Goal: Navigation & Orientation: Find specific page/section

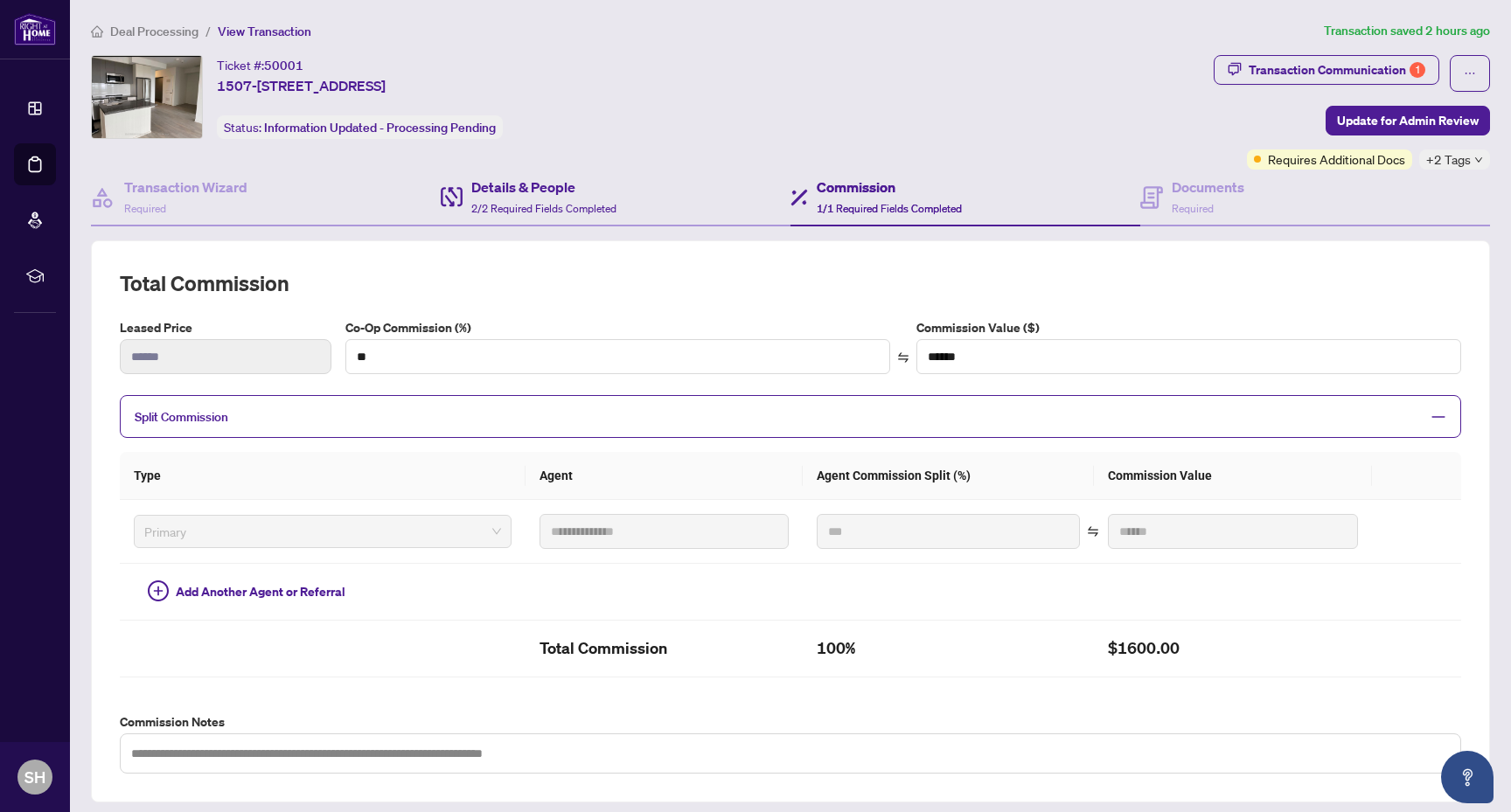
click at [629, 222] on div "Details & People 2/2 Required Fields Completed" at bounding box center [616, 198] width 350 height 57
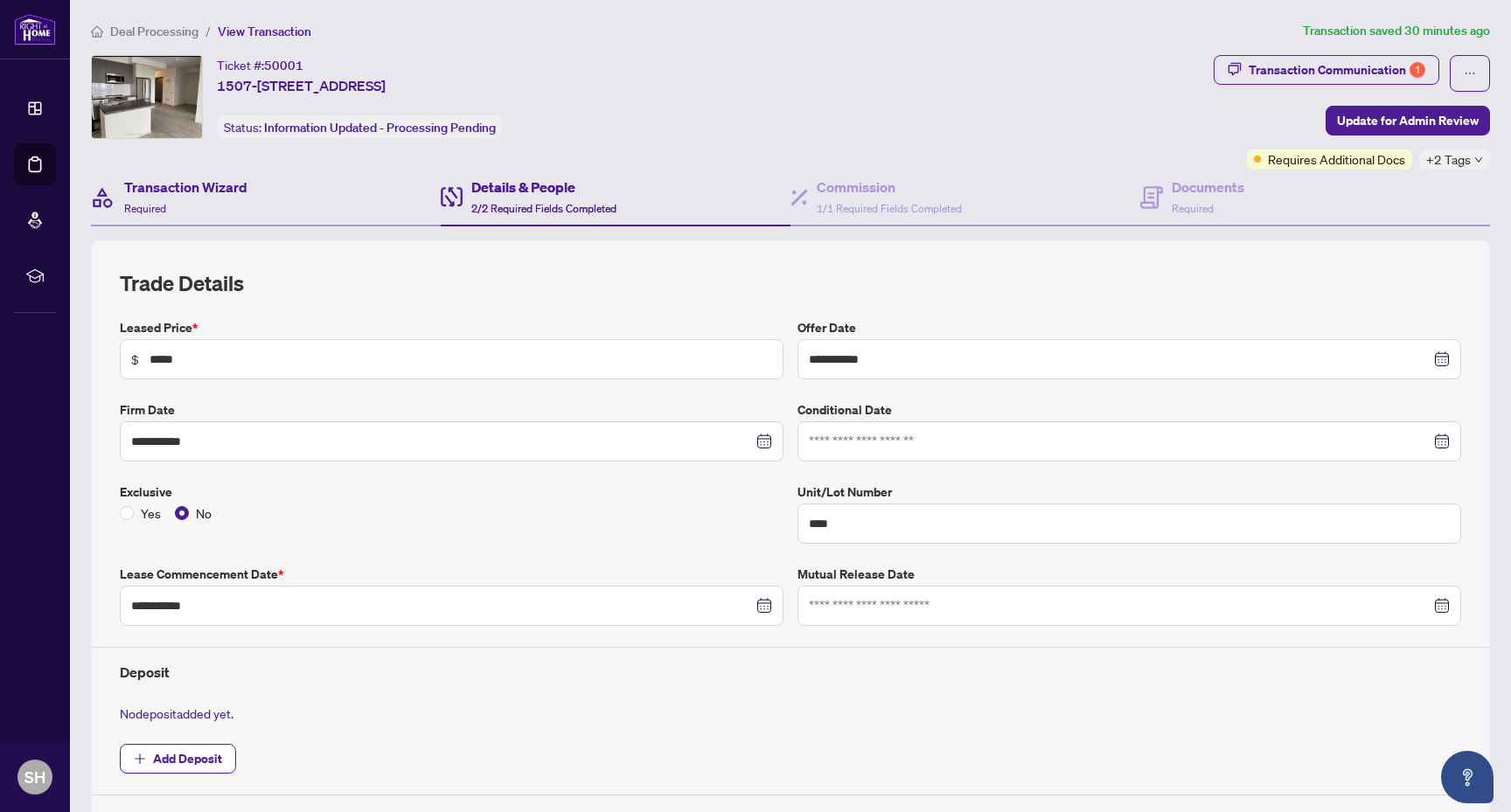
click at [280, 217] on div "Transaction Wizard Required" at bounding box center [266, 198] width 350 height 57
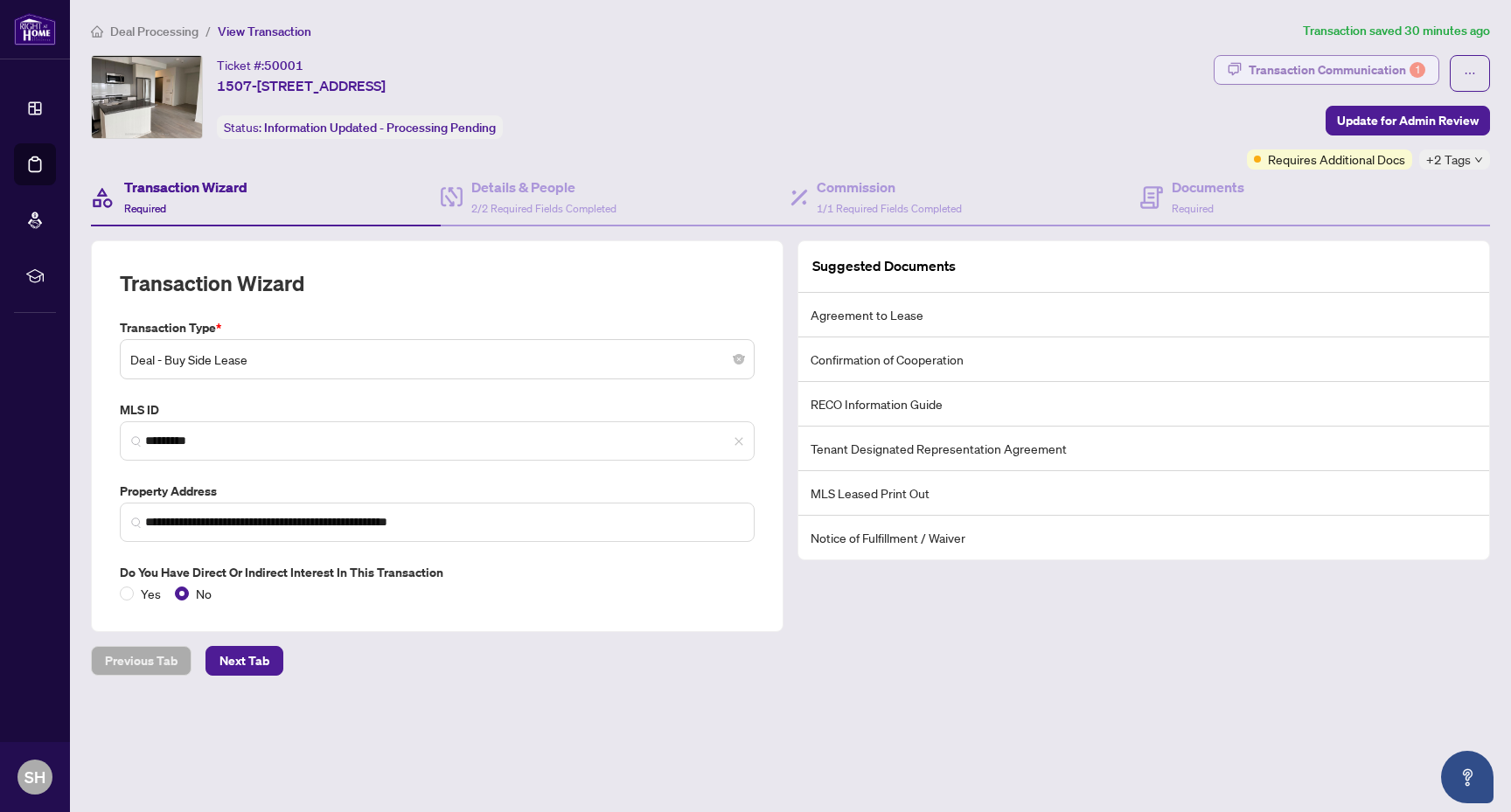
click at [1343, 63] on div "Transaction Communication 1" at bounding box center [1337, 70] width 177 height 28
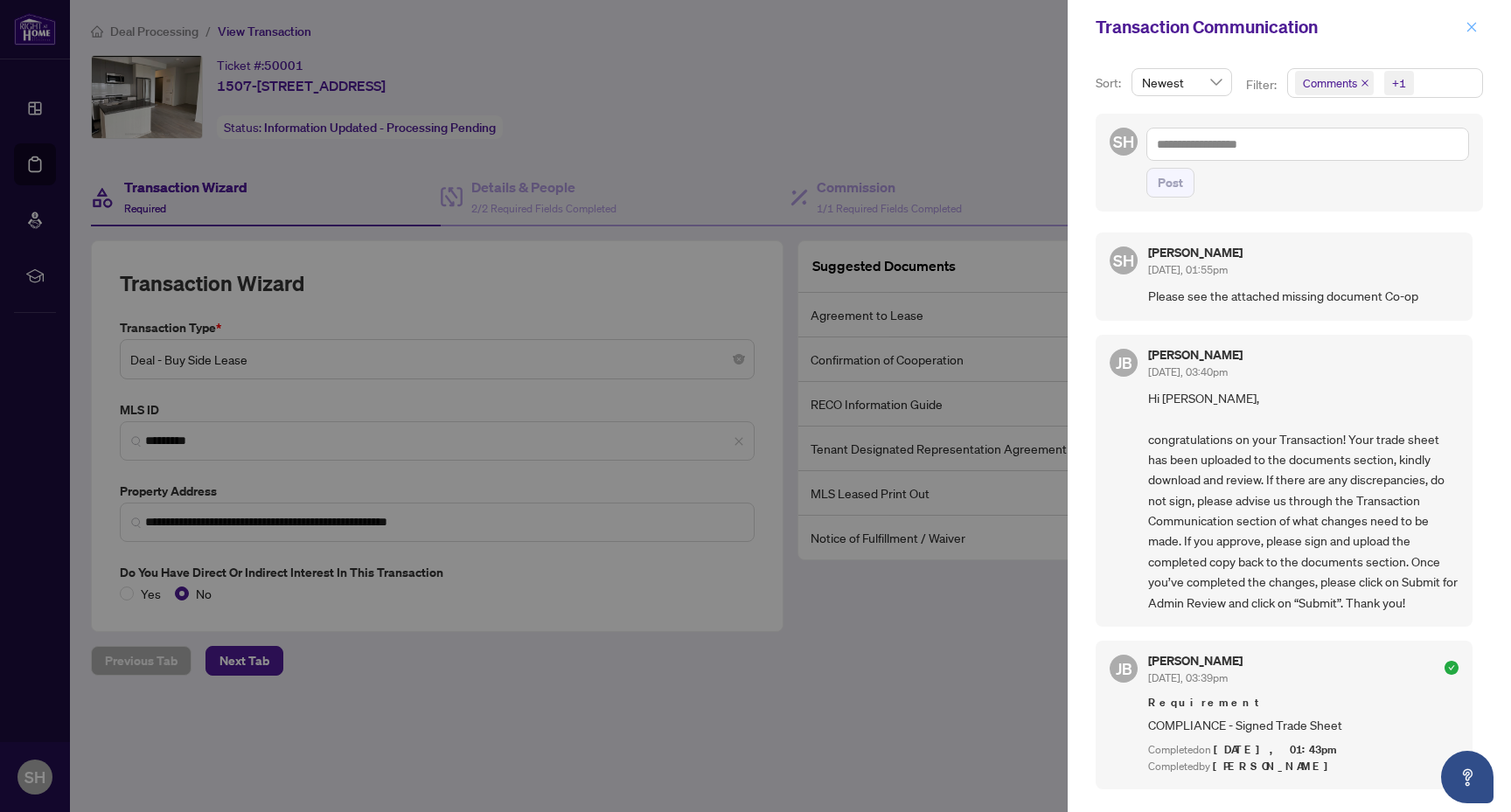
click at [1475, 22] on icon "close" at bounding box center [1471, 27] width 13 height 13
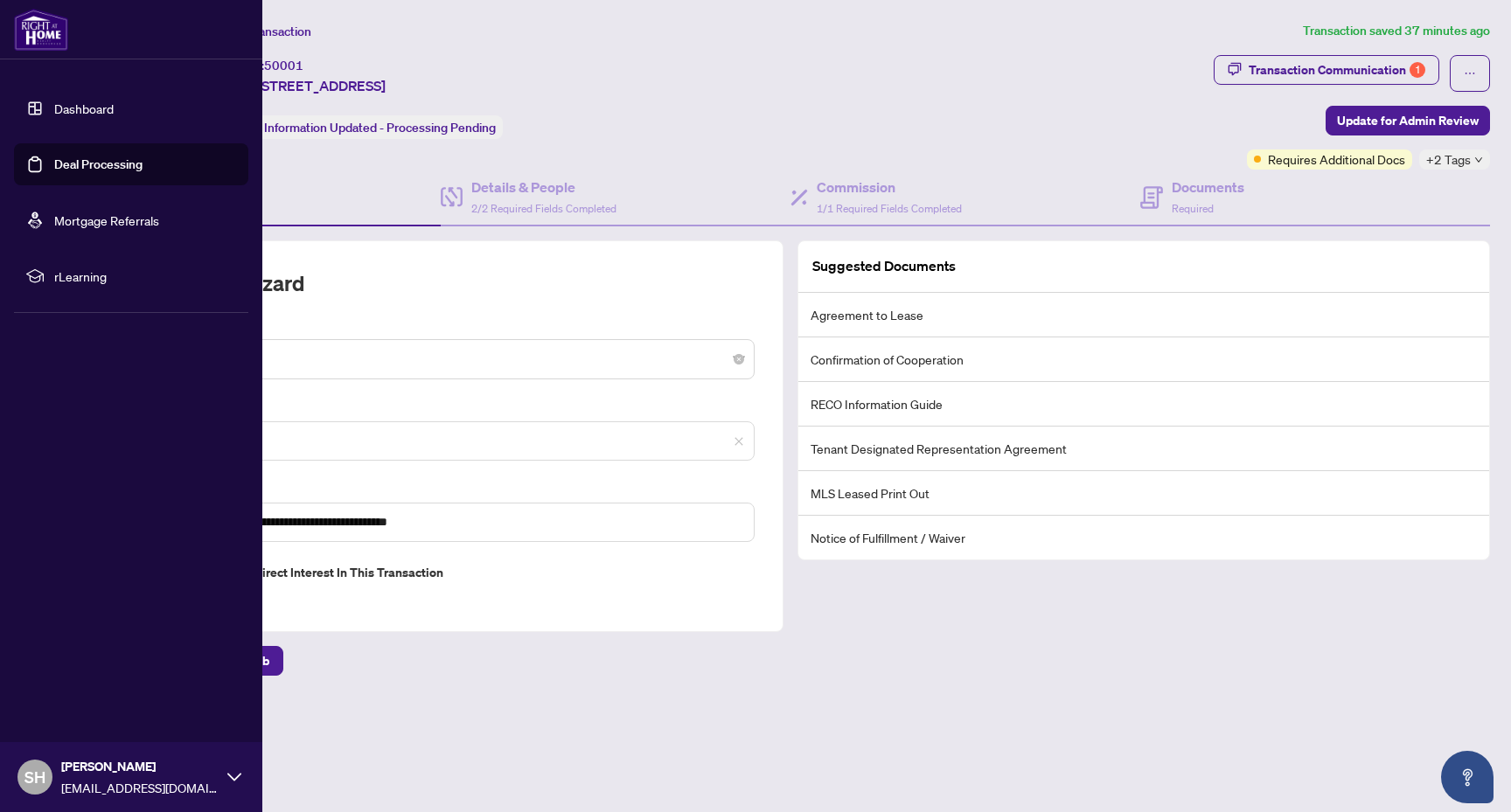
click at [80, 116] on link "Dashboard" at bounding box center [84, 108] width 60 height 15
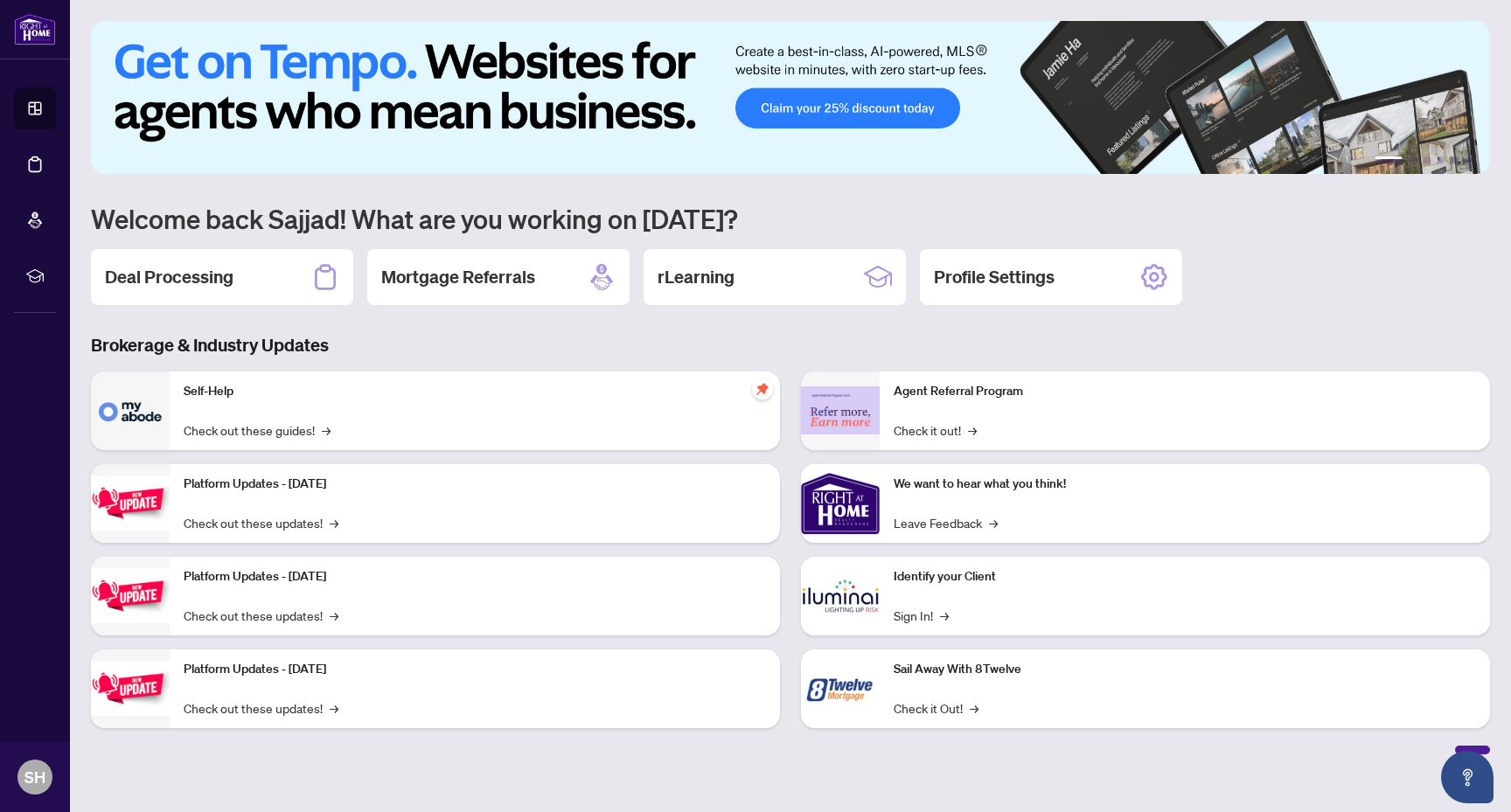
click at [0, 0] on link "Dashboard" at bounding box center [0, 0] width 0 height 0
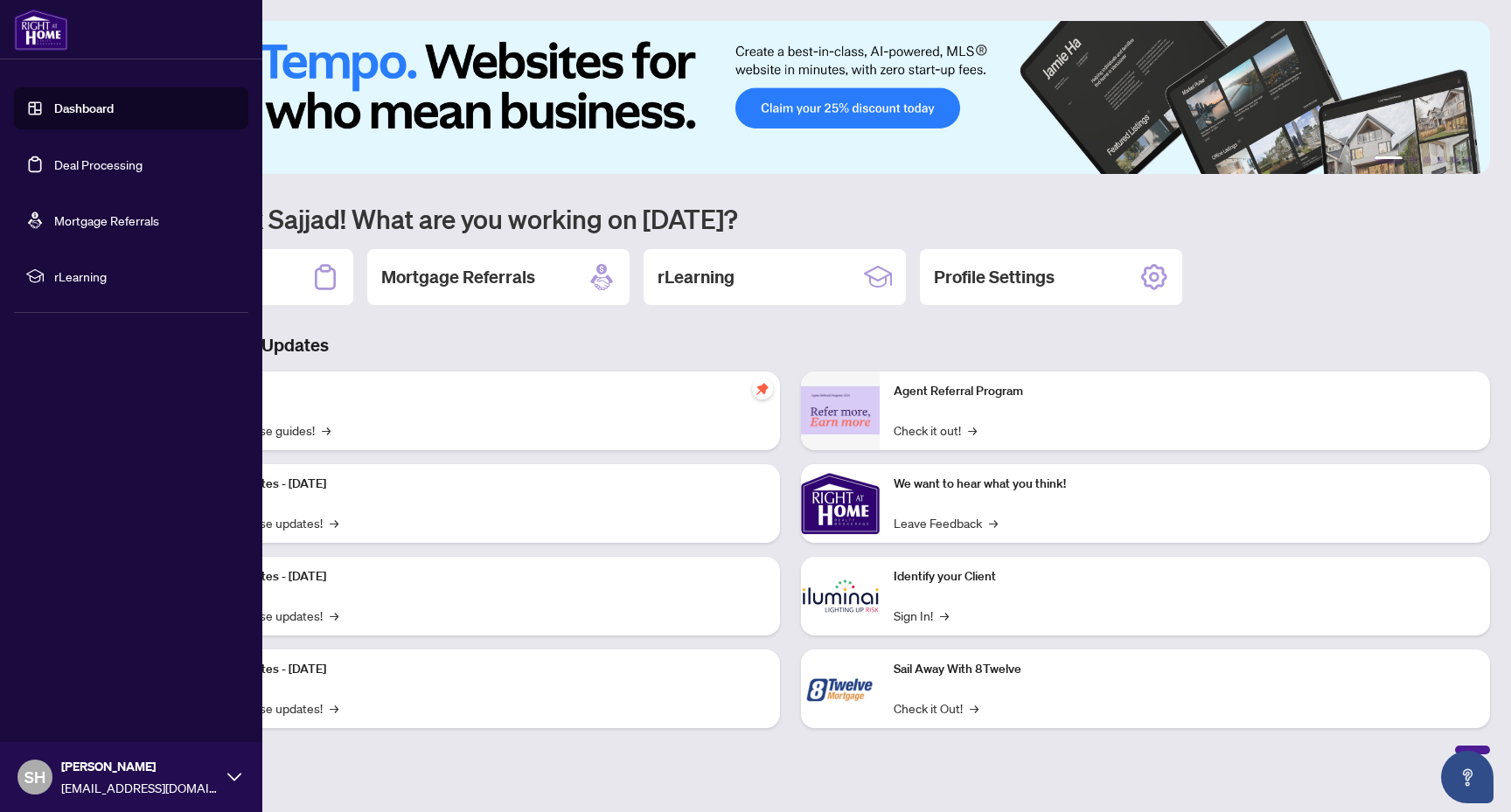
click at [60, 160] on link "Deal Processing" at bounding box center [98, 164] width 88 height 15
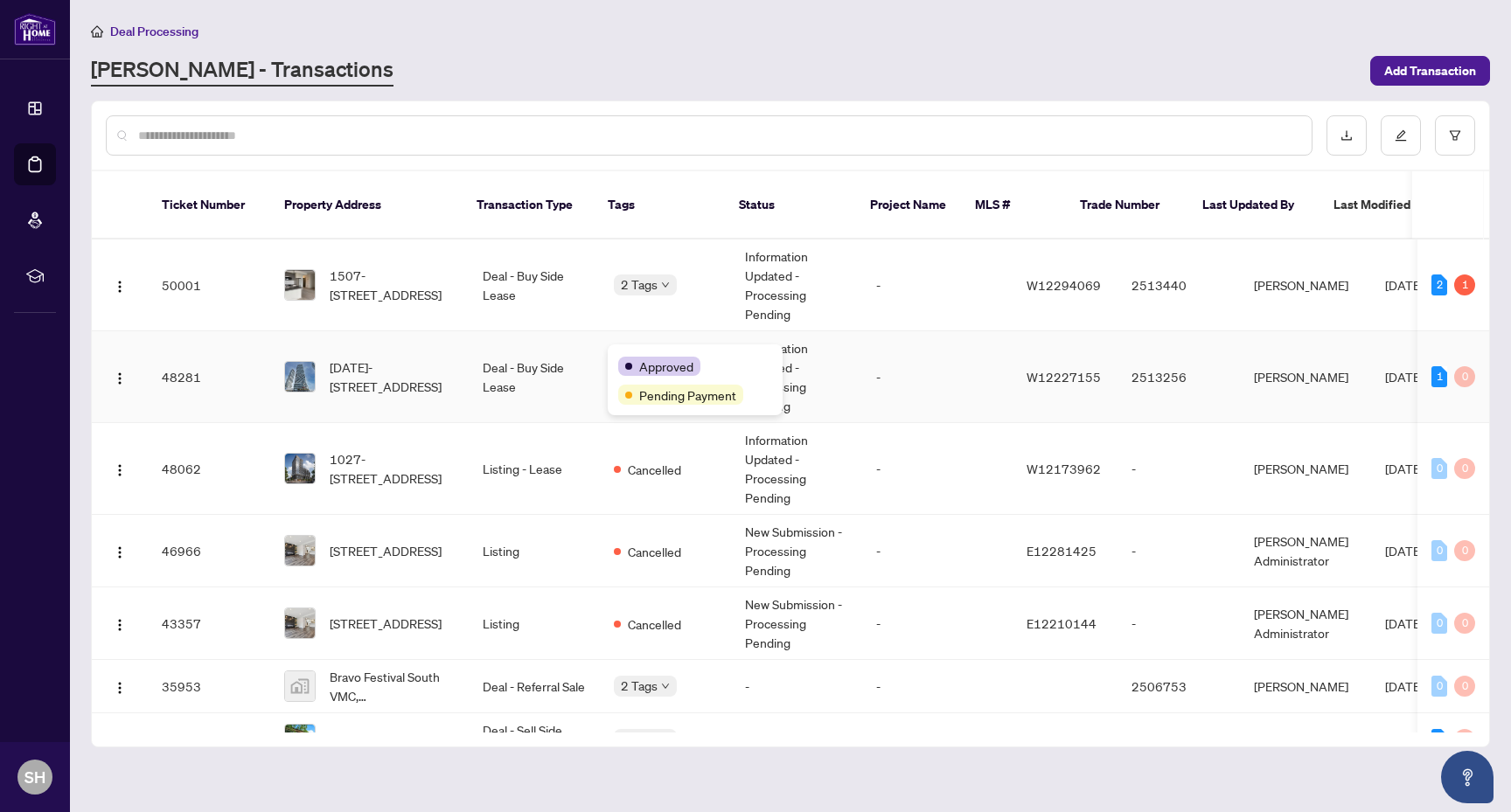
click at [644, 361] on span "Approved" at bounding box center [666, 366] width 54 height 19
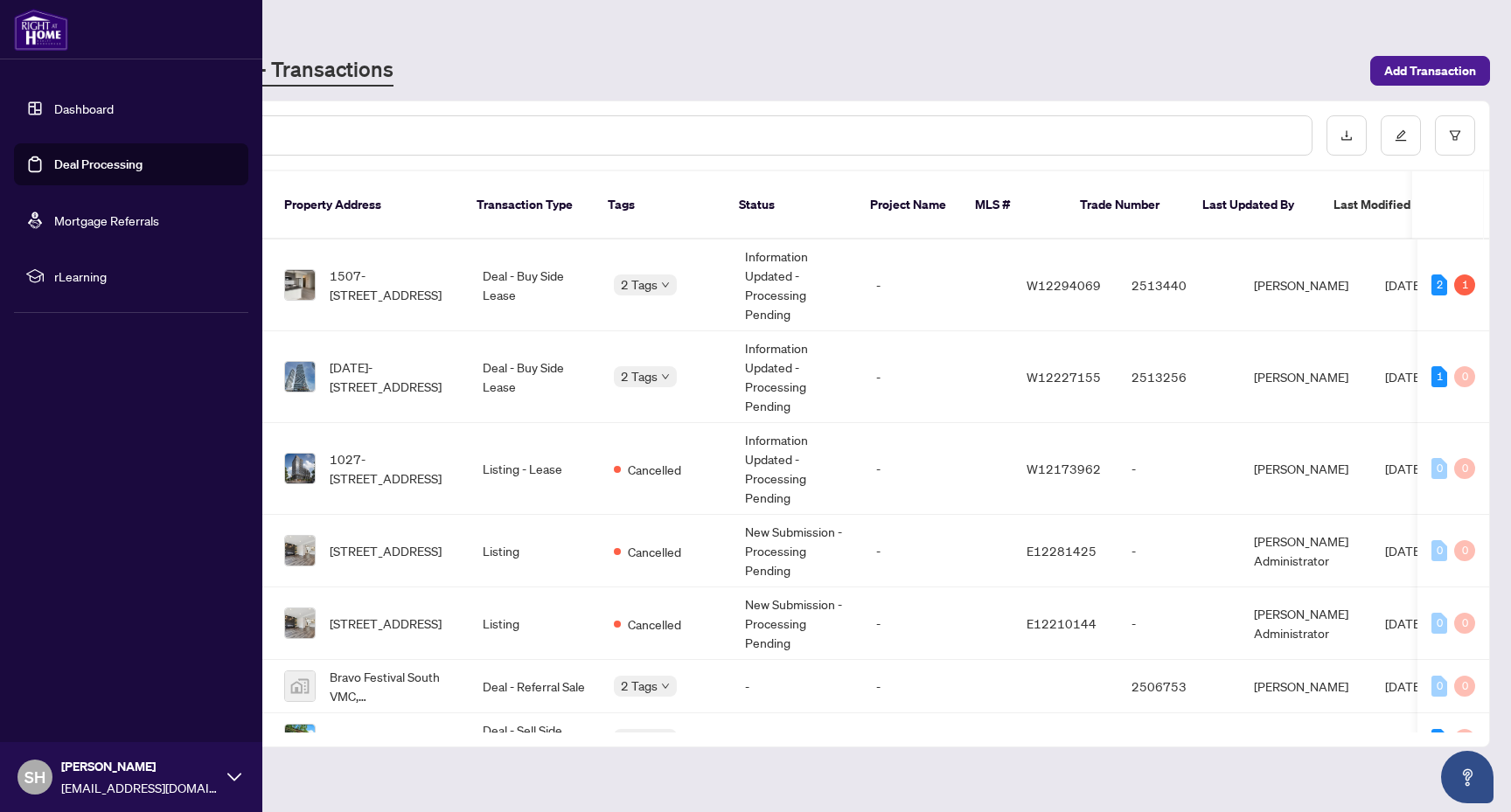
click at [69, 191] on ul "Dashboard Deal Processing Mortgage Referrals rLearning" at bounding box center [131, 191] width 234 height 210
click at [92, 107] on link "Dashboard" at bounding box center [84, 108] width 60 height 15
